Goal: Navigation & Orientation: Understand site structure

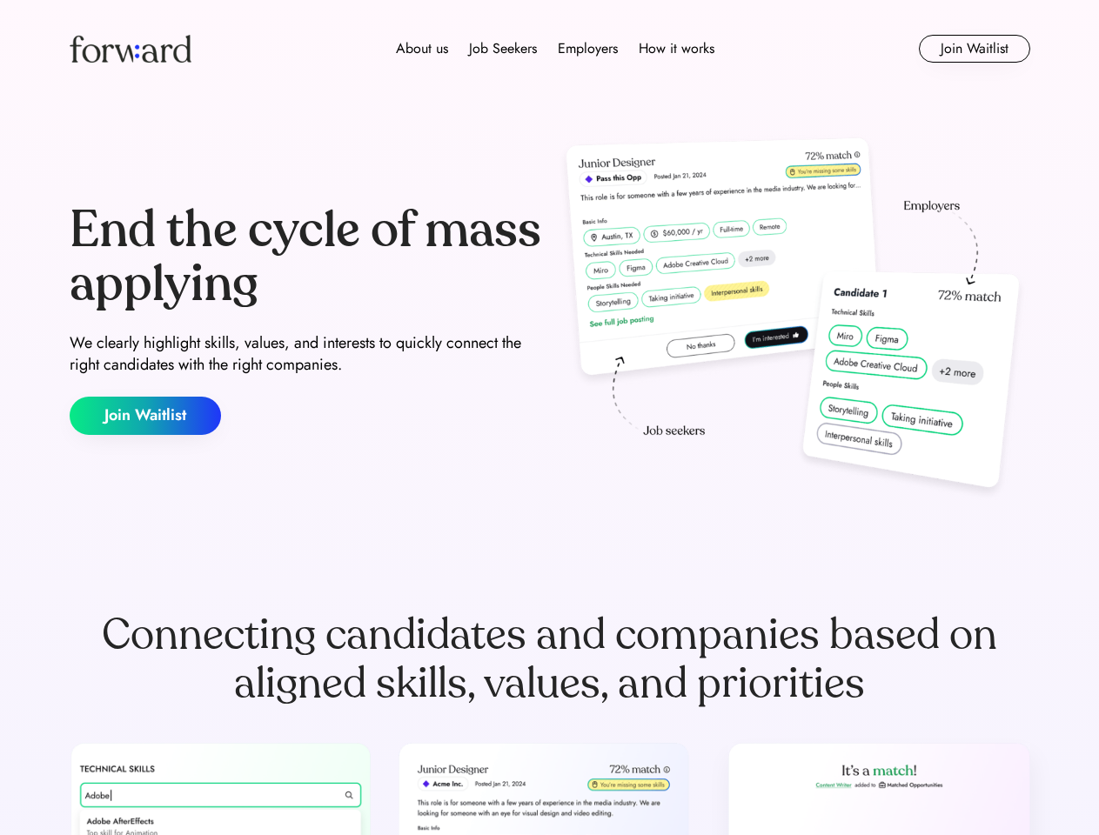
click at [549, 418] on div "End the cycle of mass applying We clearly highlight skills, values, and interes…" at bounding box center [550, 319] width 960 height 374
click at [550, 49] on div "About us Job Seekers Employers How it works" at bounding box center [554, 48] width 685 height 21
click at [130, 49] on img at bounding box center [131, 49] width 122 height 28
click at [555, 49] on div "About us Job Seekers Employers How it works" at bounding box center [554, 48] width 685 height 21
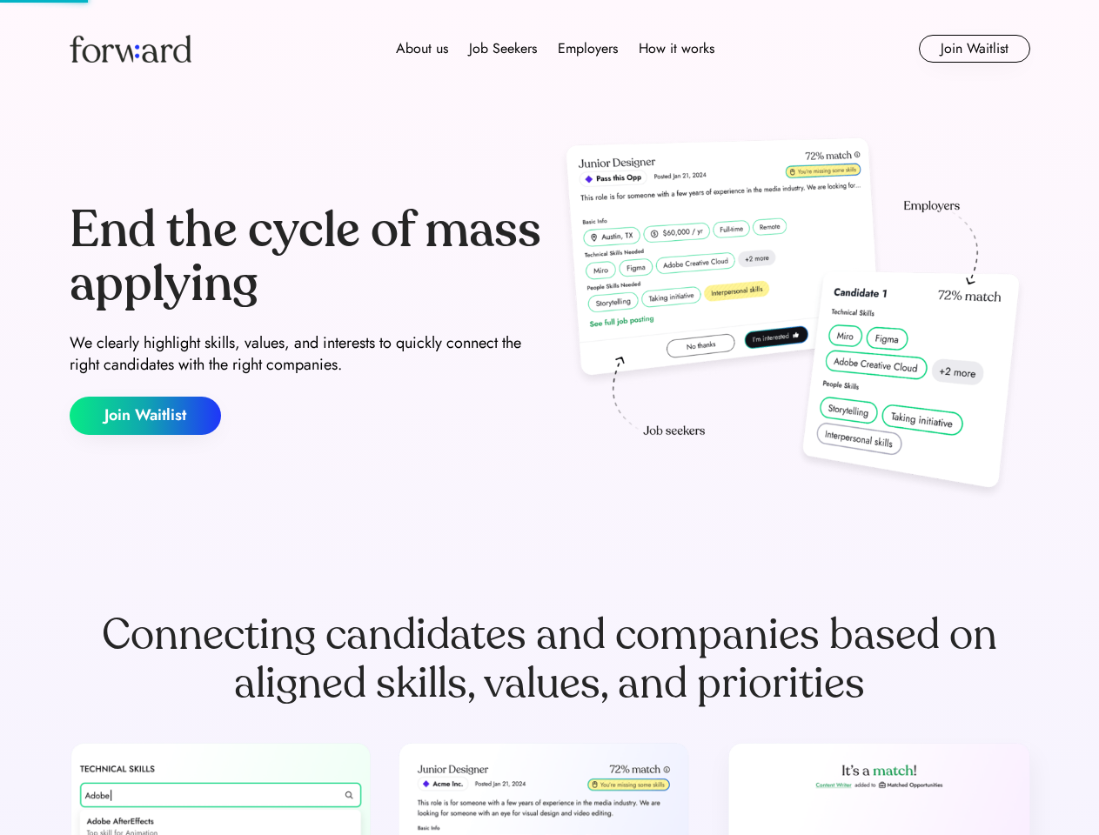
click at [422, 49] on div "About us" at bounding box center [422, 48] width 52 height 21
click at [503, 49] on div "Job Seekers" at bounding box center [503, 48] width 68 height 21
click at [587, 49] on div "Employers" at bounding box center [588, 48] width 60 height 21
click at [675, 49] on div "How it works" at bounding box center [677, 48] width 76 height 21
click at [973, 49] on button "Join Waitlist" at bounding box center [974, 49] width 111 height 28
